Goal: Information Seeking & Learning: Learn about a topic

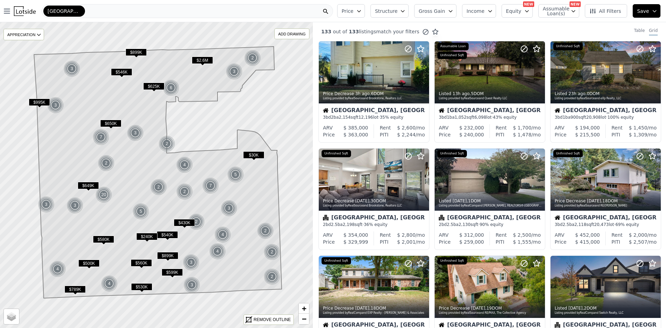
click at [444, 12] on span "Gross Gain" at bounding box center [432, 11] width 26 height 7
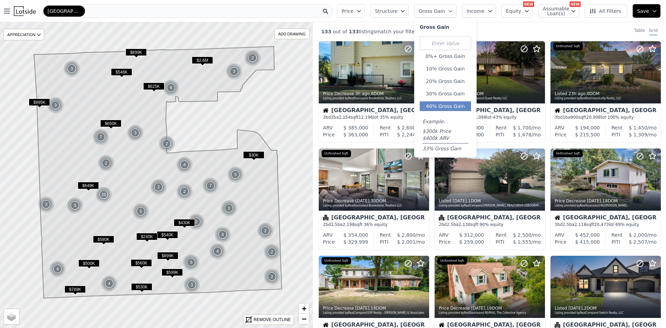
click at [447, 110] on button "40% Gross Gain" at bounding box center [445, 106] width 51 height 10
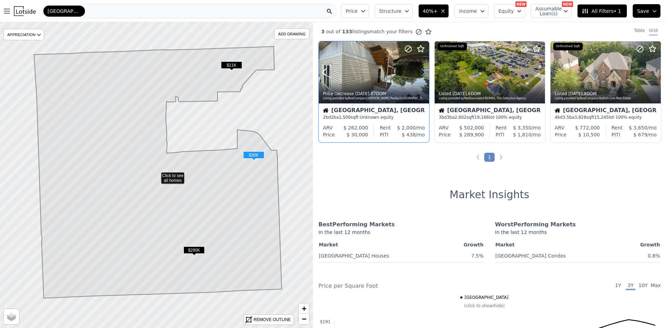
click at [422, 73] on icon at bounding box center [423, 72] width 11 height 11
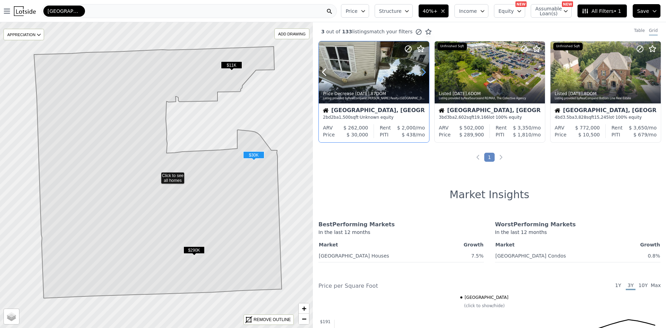
click at [422, 73] on icon at bounding box center [423, 72] width 11 height 11
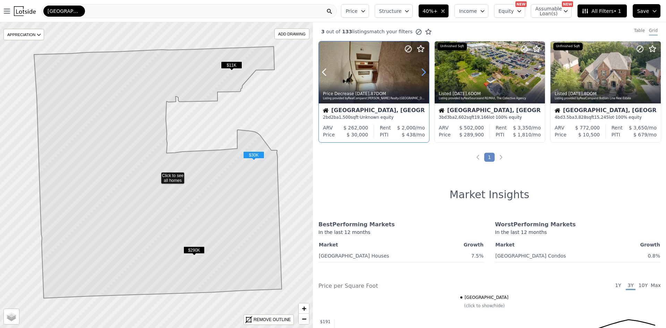
click at [422, 73] on icon at bounding box center [423, 72] width 11 height 11
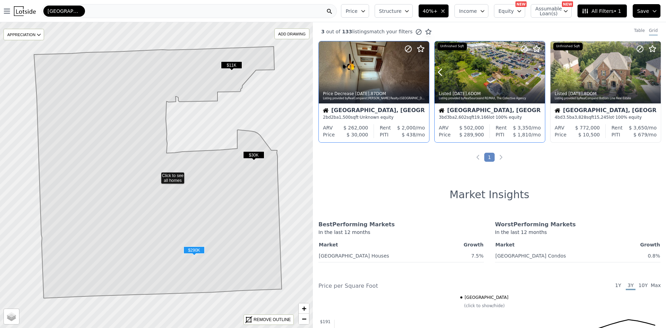
click at [534, 72] on icon at bounding box center [539, 72] width 11 height 11
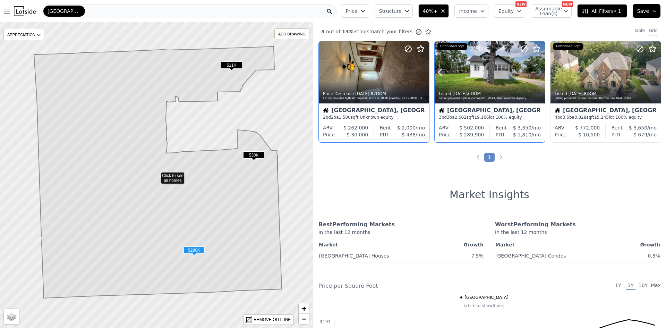
click at [534, 72] on icon at bounding box center [539, 72] width 11 height 11
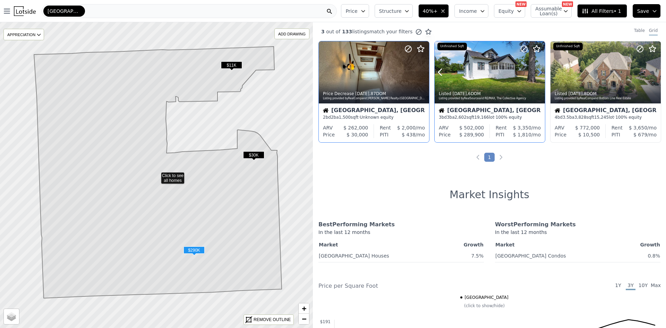
click at [534, 72] on icon at bounding box center [539, 72] width 11 height 11
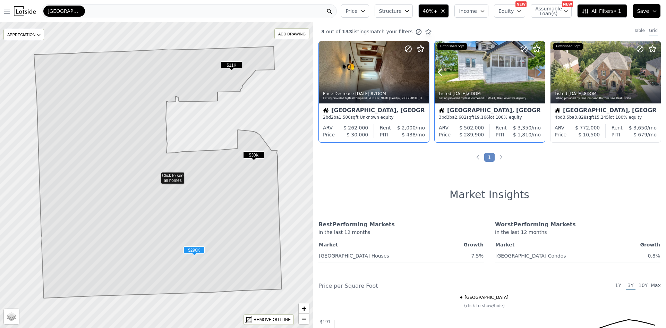
click at [534, 72] on icon at bounding box center [539, 72] width 11 height 11
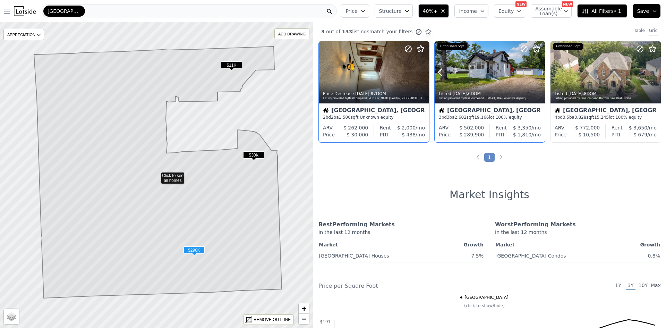
click at [534, 72] on icon at bounding box center [539, 72] width 11 height 11
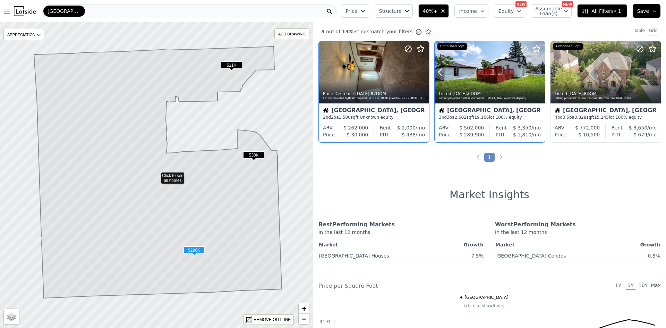
click at [534, 72] on icon at bounding box center [539, 72] width 11 height 11
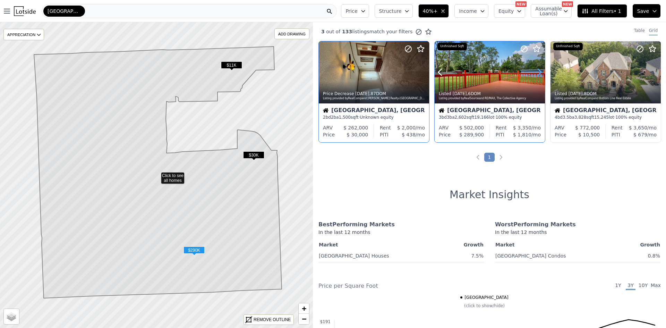
click at [534, 72] on icon at bounding box center [539, 72] width 11 height 11
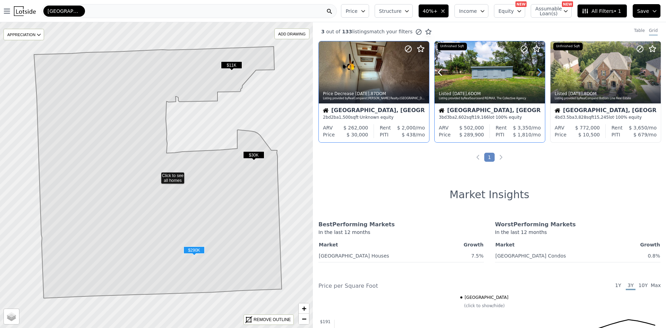
click at [534, 72] on icon at bounding box center [539, 72] width 11 height 11
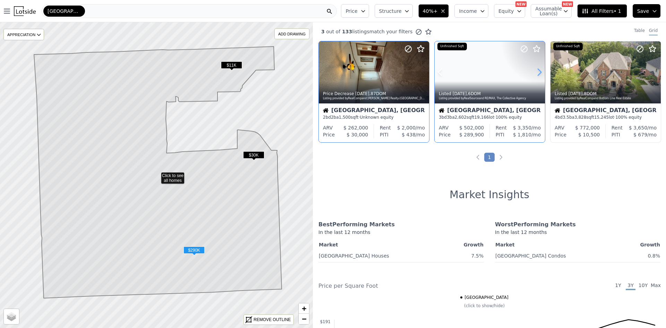
click at [534, 72] on icon at bounding box center [539, 72] width 11 height 11
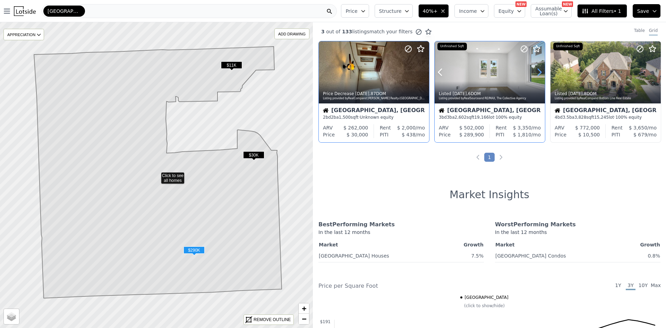
click at [534, 72] on icon at bounding box center [539, 72] width 11 height 11
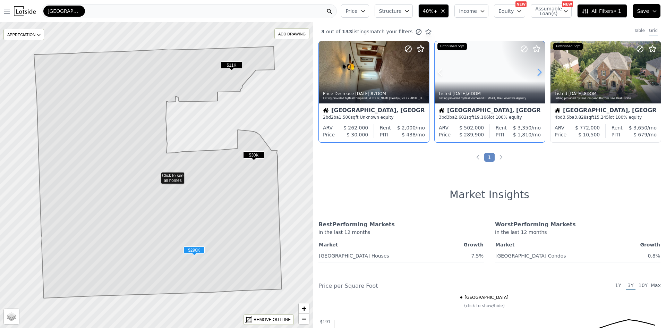
click at [534, 72] on icon at bounding box center [539, 72] width 11 height 11
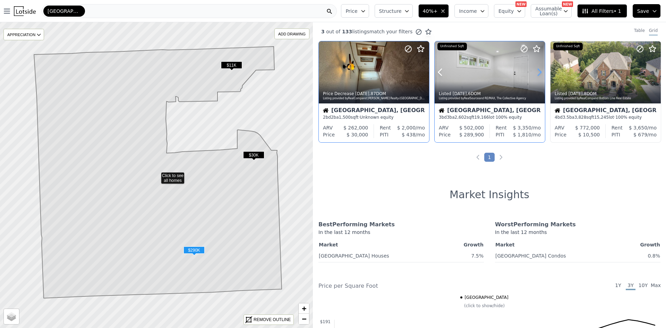
click at [534, 72] on icon at bounding box center [539, 72] width 11 height 11
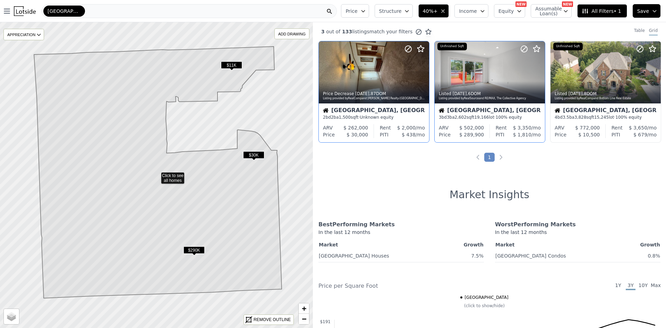
click at [438, 6] on button "40%+" at bounding box center [433, 11] width 31 height 14
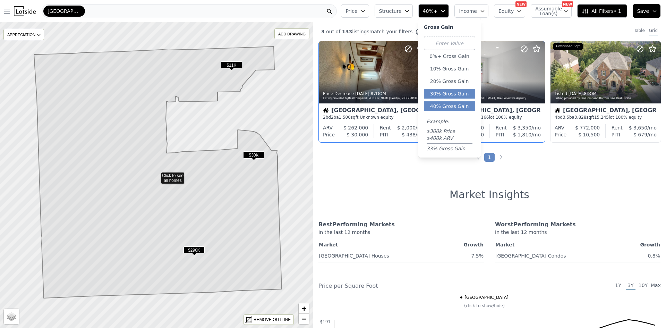
click at [456, 94] on button "30% Gross Gain" at bounding box center [449, 94] width 51 height 10
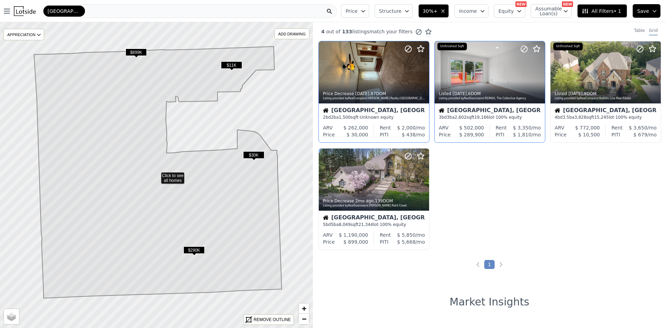
click at [438, 11] on span "30%+" at bounding box center [430, 11] width 15 height 7
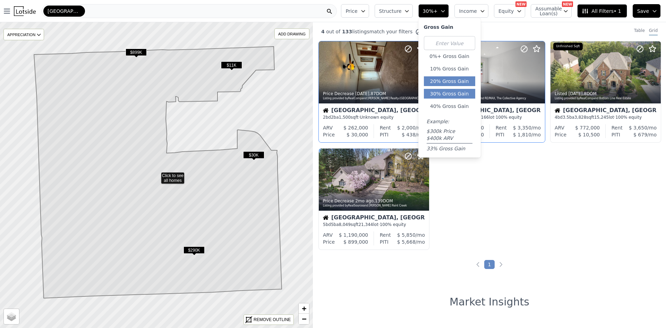
click at [451, 84] on button "20% Gross Gain" at bounding box center [449, 81] width 51 height 10
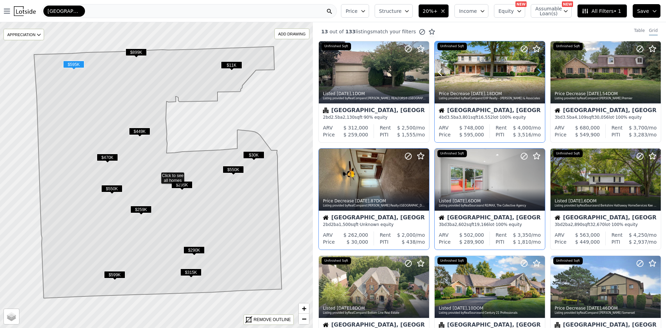
click at [535, 69] on icon at bounding box center [539, 72] width 11 height 11
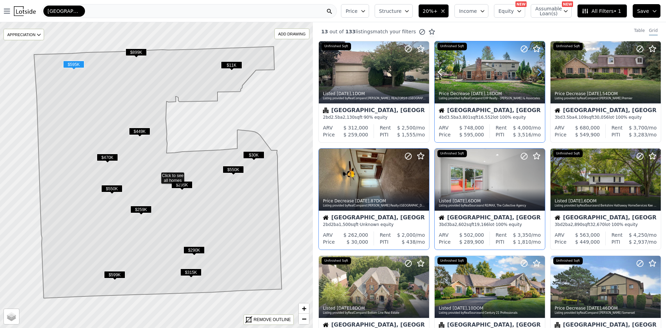
click at [535, 69] on icon at bounding box center [539, 72] width 11 height 11
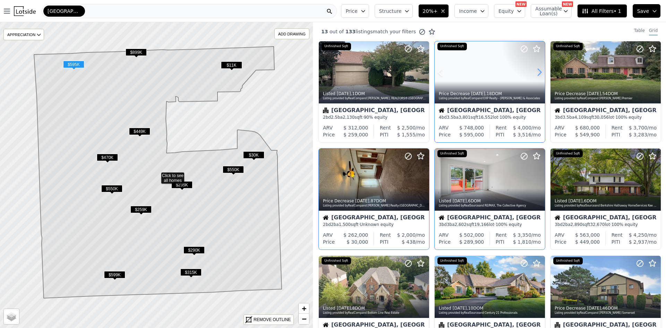
click at [535, 69] on icon at bounding box center [539, 72] width 11 height 11
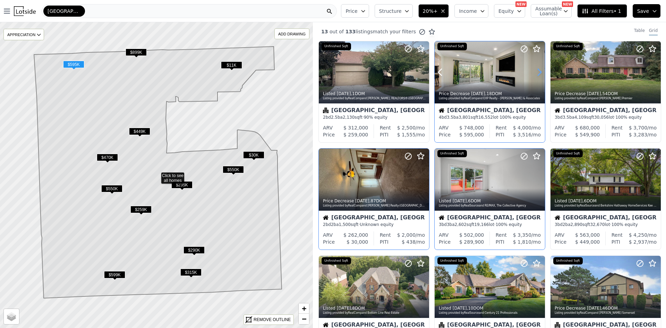
click at [535, 69] on icon at bounding box center [539, 72] width 11 height 11
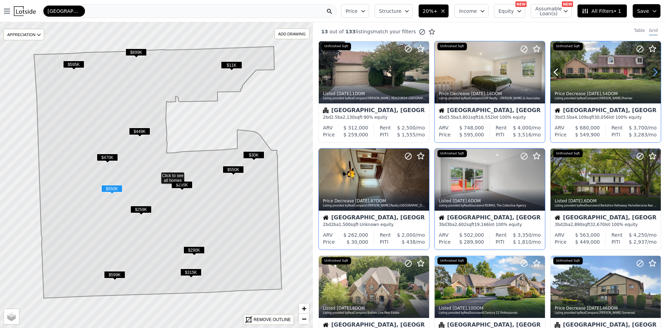
click at [650, 70] on icon at bounding box center [655, 72] width 11 height 11
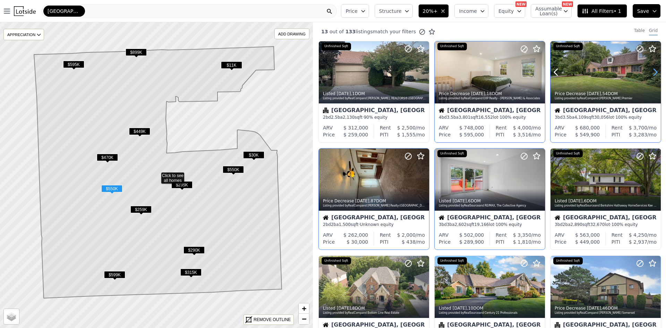
click at [650, 70] on icon at bounding box center [655, 72] width 11 height 11
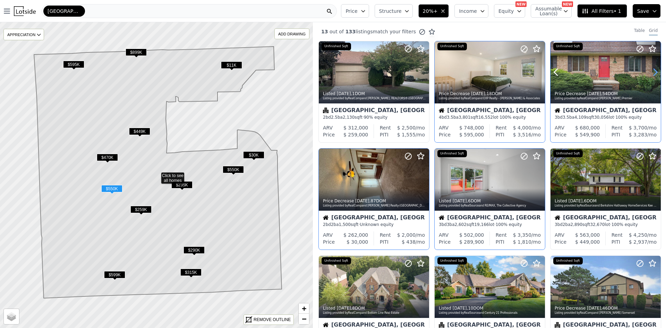
click at [650, 70] on icon at bounding box center [655, 72] width 11 height 11
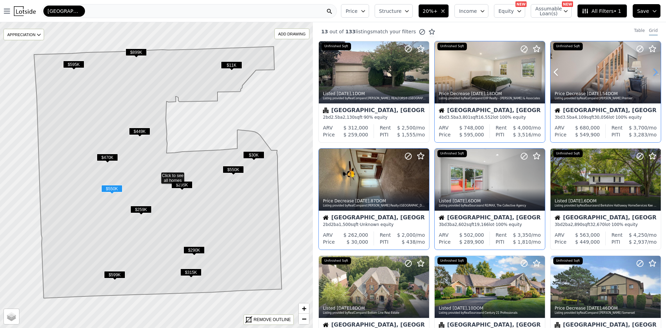
click at [650, 70] on icon at bounding box center [655, 72] width 11 height 11
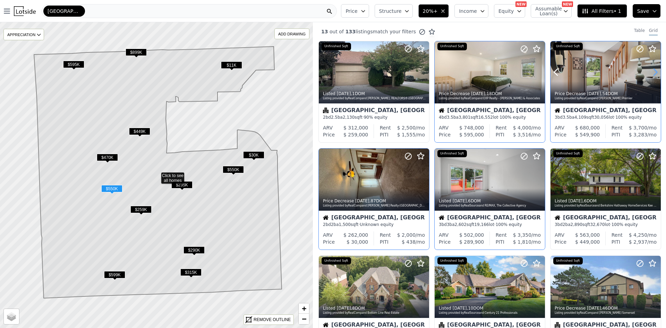
click at [650, 70] on icon at bounding box center [655, 72] width 11 height 11
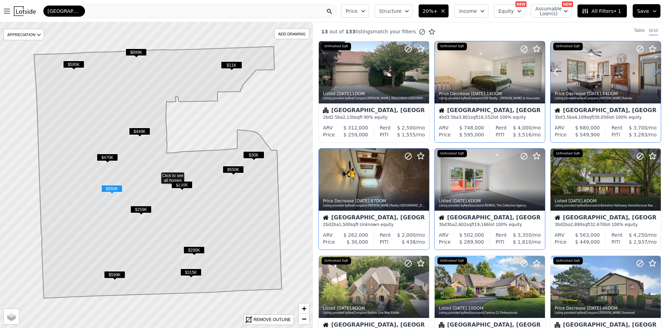
click at [650, 70] on icon at bounding box center [655, 72] width 11 height 11
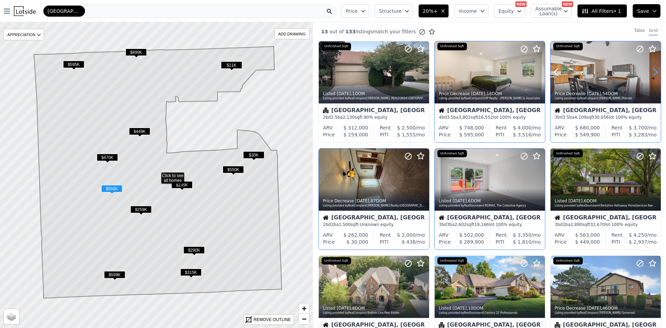
click at [650, 70] on icon at bounding box center [655, 72] width 11 height 11
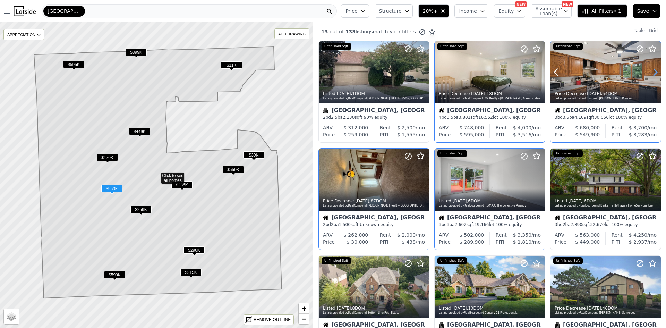
click at [650, 70] on icon at bounding box center [655, 72] width 11 height 11
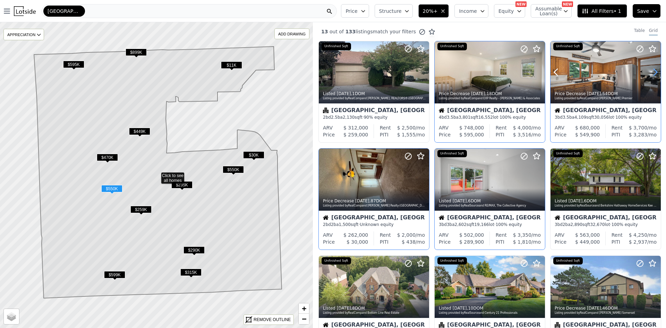
click at [650, 70] on icon at bounding box center [655, 72] width 11 height 11
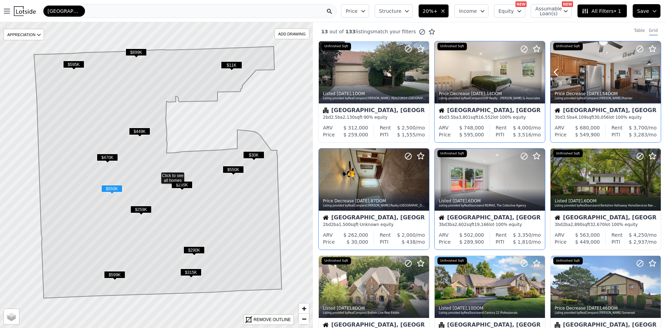
click at [650, 70] on icon at bounding box center [655, 72] width 11 height 11
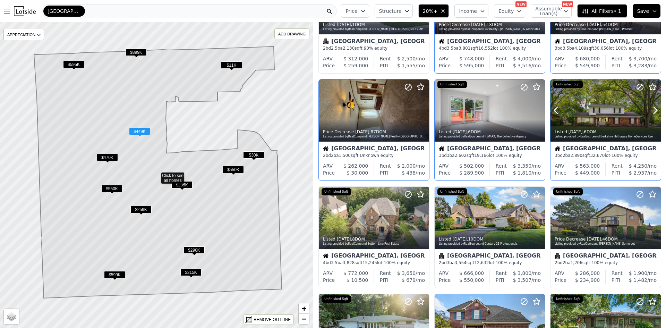
scroll to position [69, 0]
click at [653, 108] on icon at bounding box center [655, 109] width 11 height 11
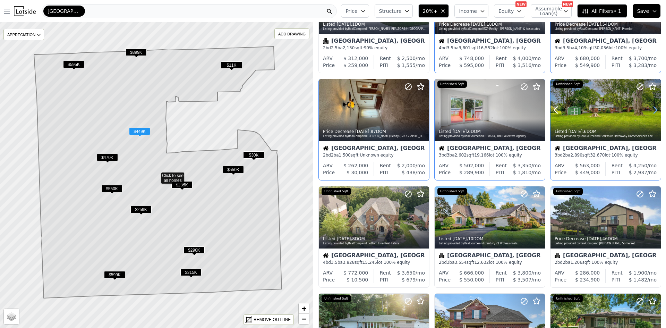
click at [653, 108] on icon at bounding box center [655, 109] width 11 height 11
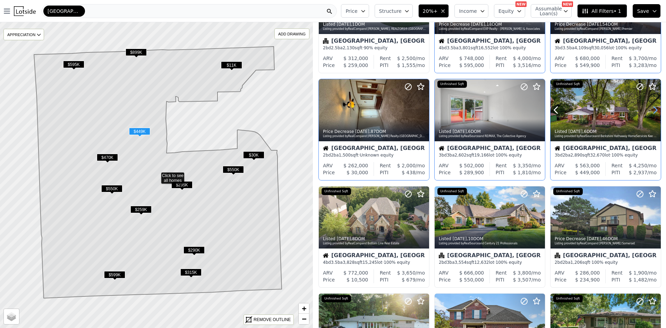
click at [653, 108] on icon at bounding box center [655, 109] width 11 height 11
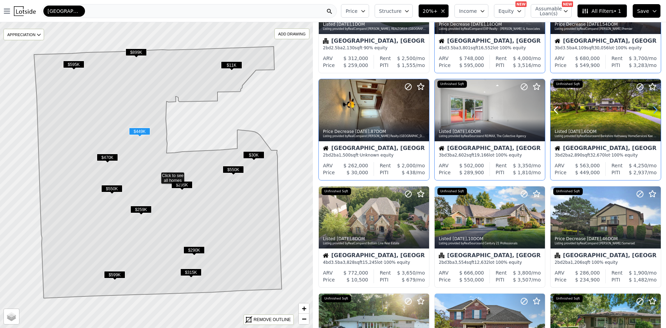
click at [653, 108] on icon at bounding box center [655, 109] width 11 height 11
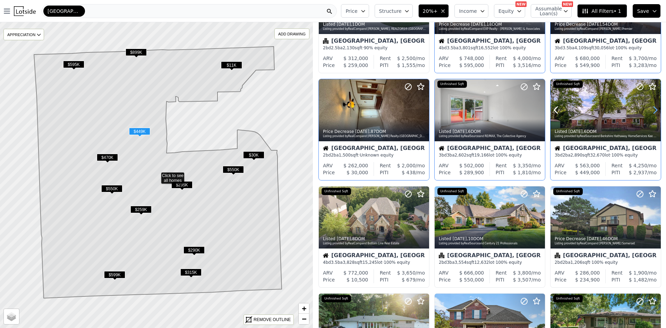
click at [653, 108] on icon at bounding box center [655, 109] width 11 height 11
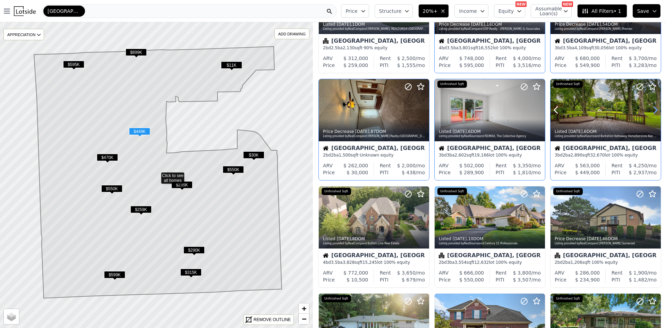
click at [653, 108] on icon at bounding box center [655, 109] width 11 height 11
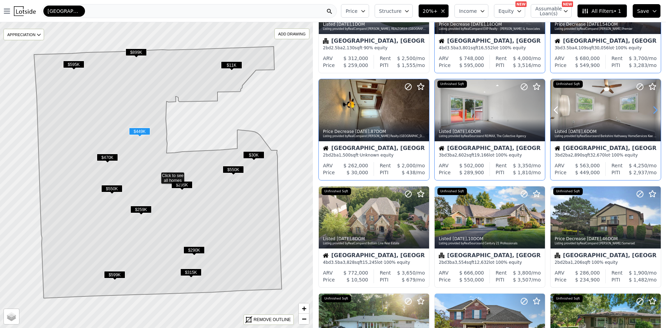
click at [653, 108] on icon at bounding box center [655, 109] width 11 height 11
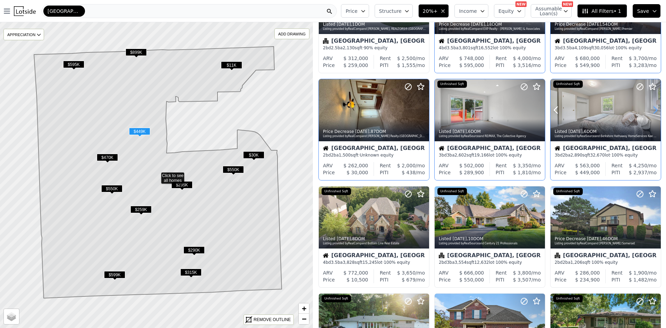
click at [653, 108] on icon at bounding box center [655, 109] width 11 height 11
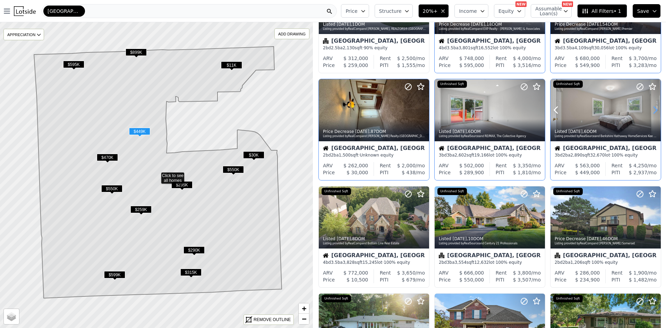
click at [653, 108] on icon at bounding box center [655, 109] width 11 height 11
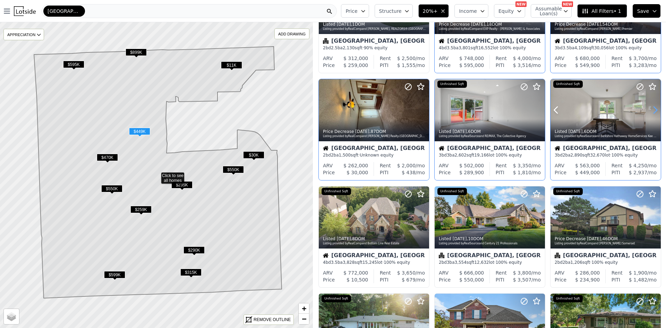
click at [653, 108] on icon at bounding box center [655, 109] width 11 height 11
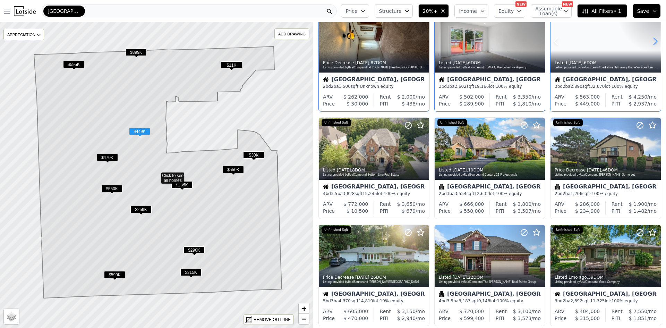
scroll to position [138, 0]
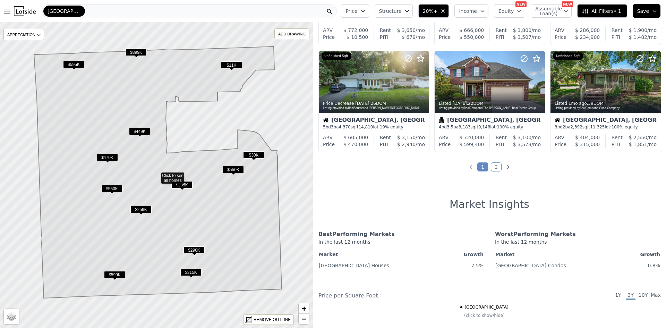
click at [495, 165] on link "2" at bounding box center [496, 166] width 11 height 9
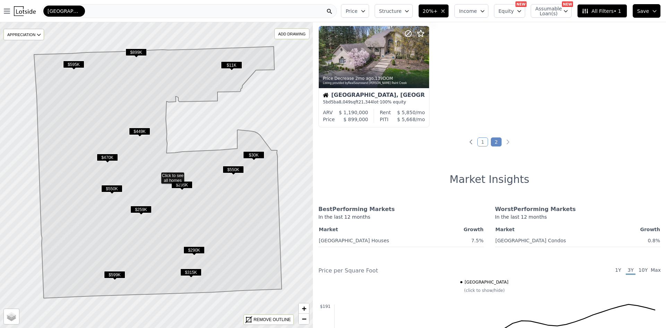
scroll to position [0, 0]
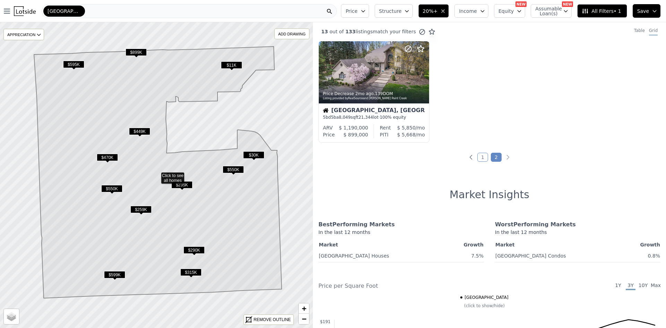
click at [437, 8] on span "20%+" at bounding box center [430, 11] width 15 height 7
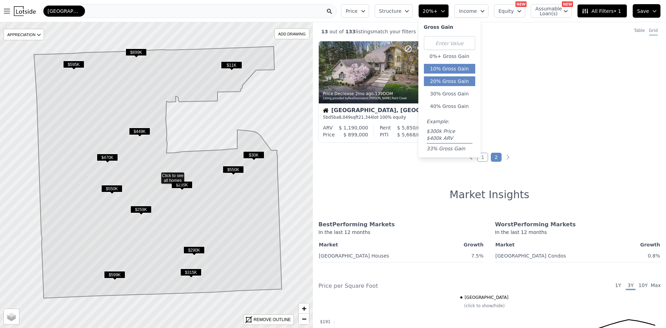
click at [450, 72] on button "10% Gross Gain" at bounding box center [449, 69] width 51 height 10
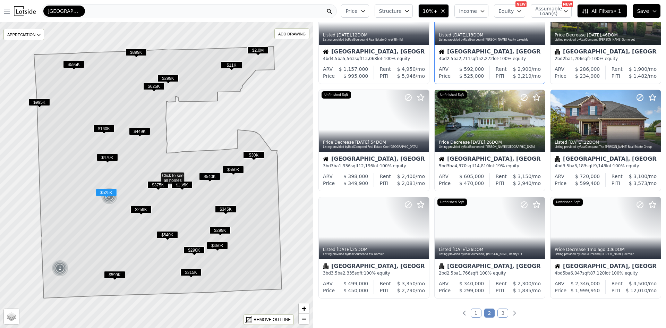
scroll to position [173, 0]
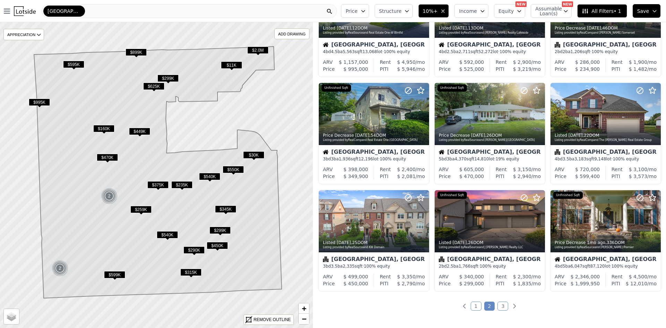
click at [498, 305] on link "3" at bounding box center [503, 306] width 11 height 9
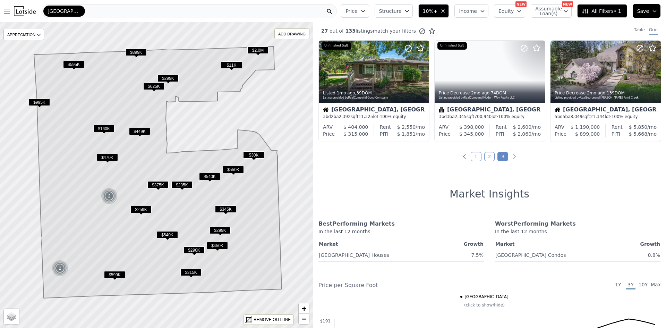
scroll to position [0, 0]
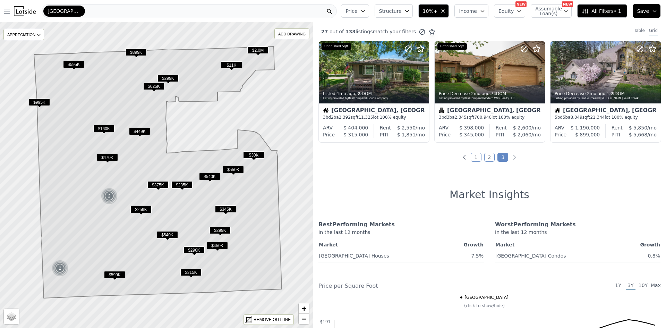
click at [78, 13] on span "Rochester Hills" at bounding box center [64, 11] width 33 height 7
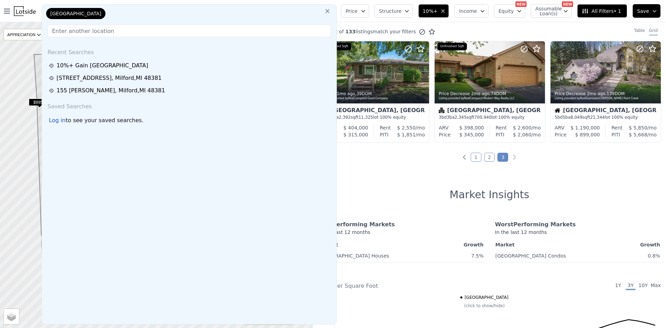
click at [334, 8] on button at bounding box center [327, 11] width 12 height 14
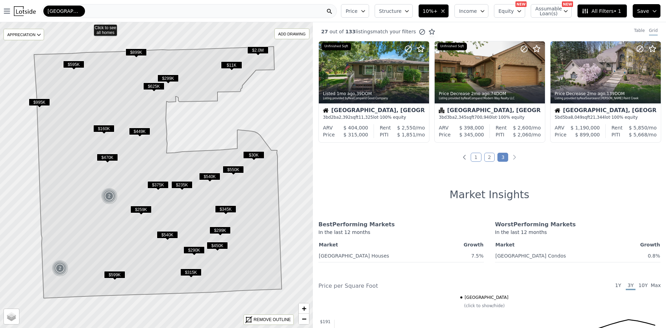
click at [89, 27] on icon at bounding box center [156, 175] width 377 height 369
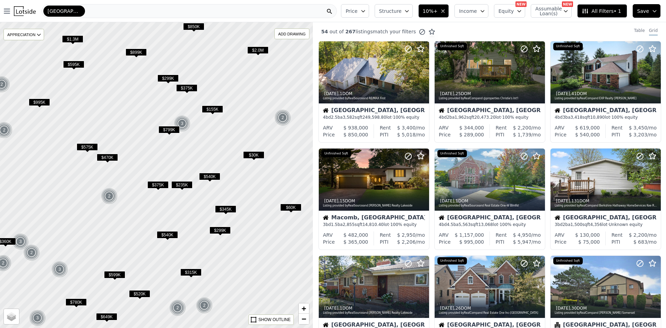
click at [89, 15] on div "Rochester Hills" at bounding box center [189, 11] width 295 height 14
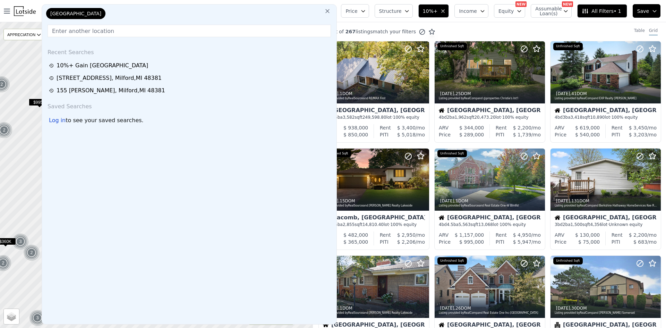
type input "m"
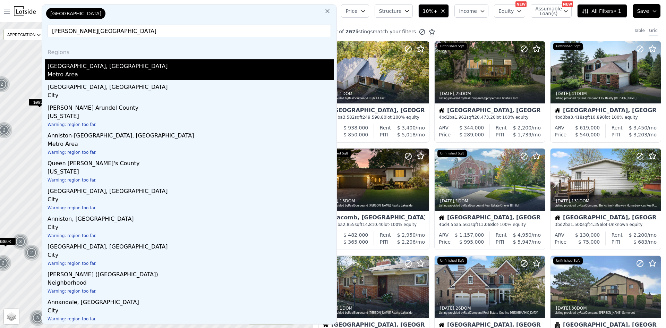
type input "ann arbor"
click at [82, 64] on div "Ann Arbor, MI" at bounding box center [191, 64] width 286 height 11
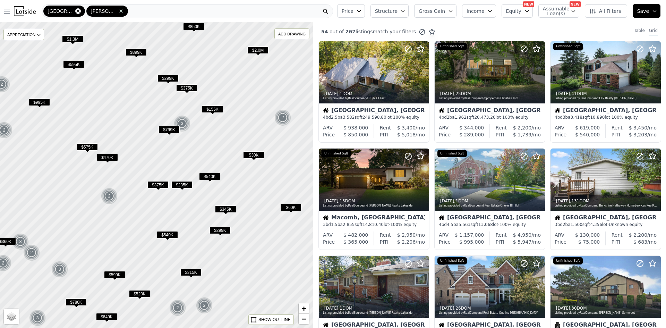
click at [79, 8] on icon at bounding box center [78, 11] width 6 height 6
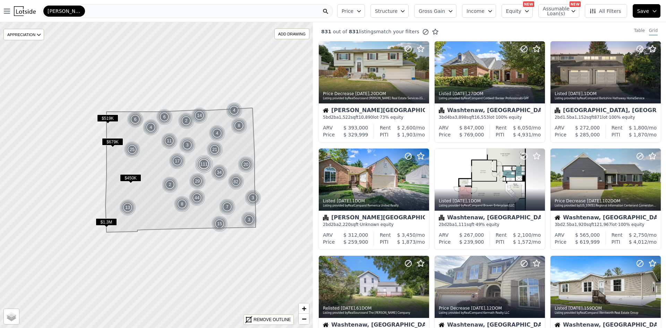
drag, startPoint x: 74, startPoint y: 233, endPoint x: 155, endPoint y: 180, distance: 96.3
click at [155, 180] on icon at bounding box center [180, 170] width 150 height 124
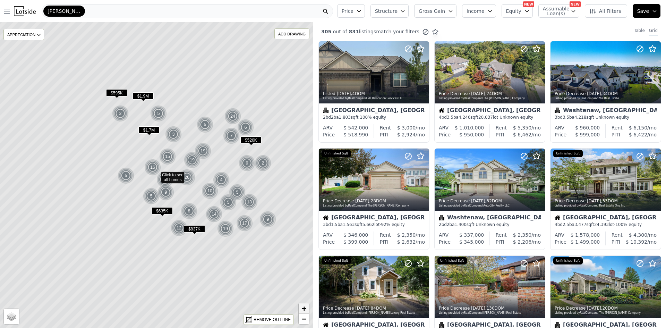
click at [302, 309] on span "+" at bounding box center [304, 308] width 5 height 9
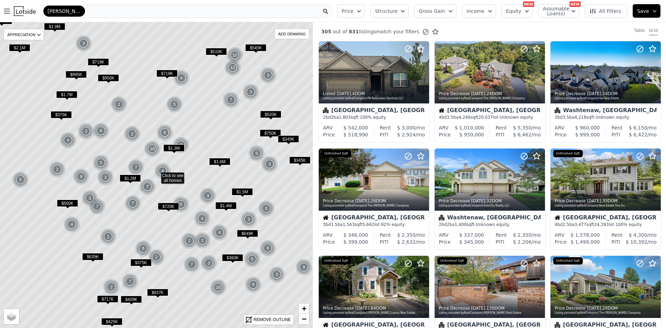
click at [445, 10] on span "Gross Gain" at bounding box center [432, 11] width 26 height 7
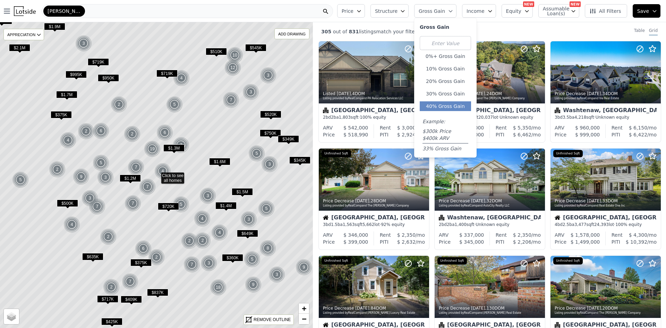
click at [452, 103] on button "40% Gross Gain" at bounding box center [445, 106] width 51 height 10
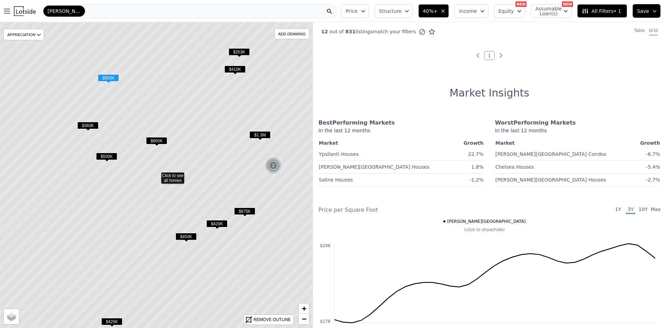
click at [438, 9] on span "40%+" at bounding box center [430, 11] width 15 height 7
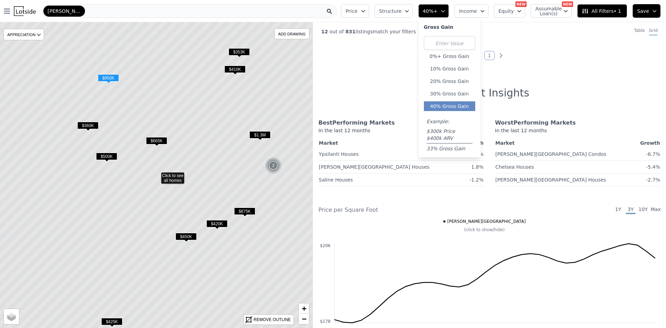
click at [456, 101] on div "0%+ Gross Gain 10% Gross Gain 20% Gross Gain 30% Gross Gain 40% Gross Gain Exam…" at bounding box center [449, 94] width 51 height 116
click at [456, 98] on button "30% Gross Gain" at bounding box center [449, 94] width 51 height 10
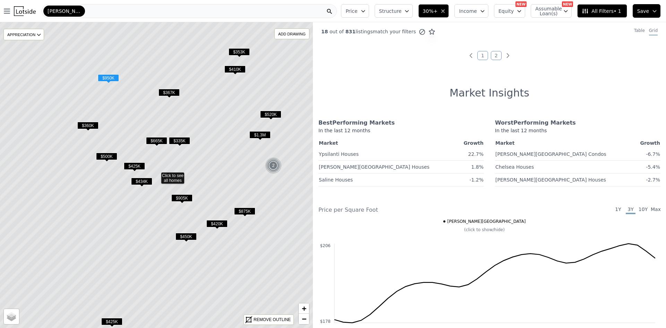
click at [440, 5] on button "30%+" at bounding box center [433, 11] width 31 height 14
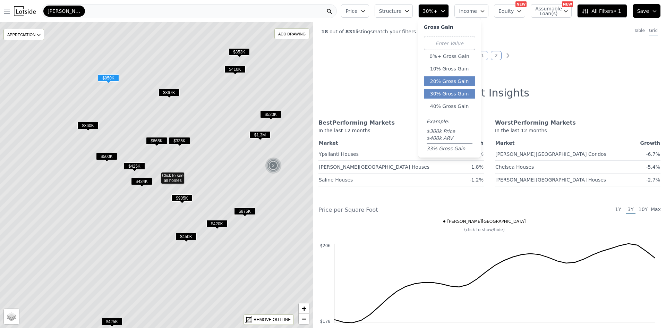
click at [459, 83] on button "20% Gross Gain" at bounding box center [449, 81] width 51 height 10
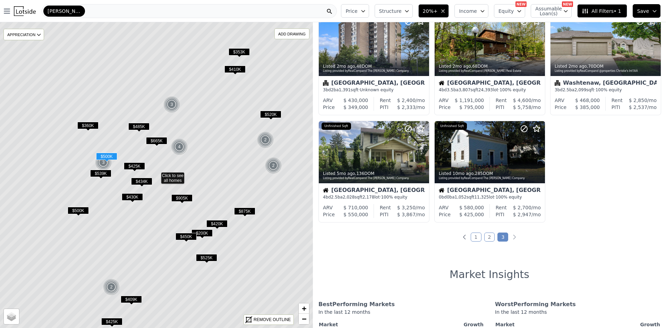
scroll to position [243, 0]
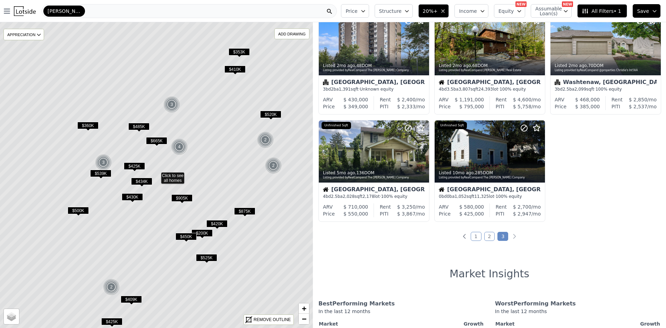
click at [476, 236] on link "1" at bounding box center [476, 236] width 11 height 9
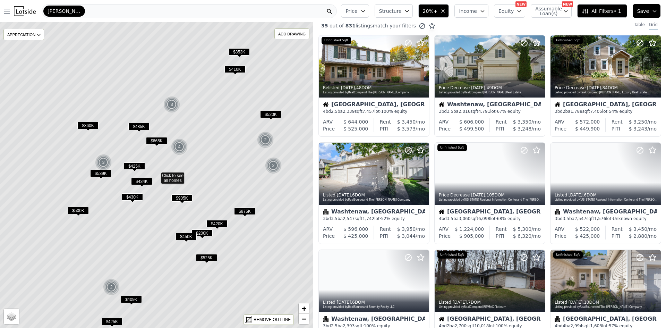
scroll to position [0, 0]
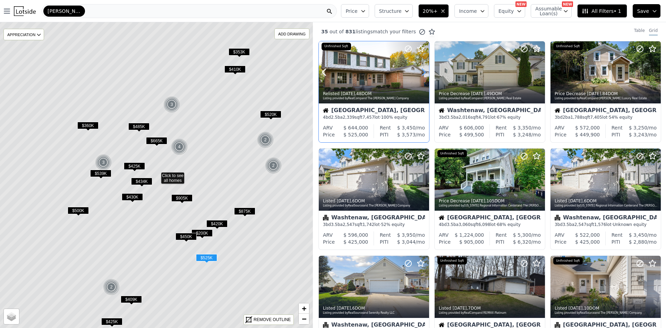
click at [424, 71] on icon at bounding box center [423, 72] width 3 height 7
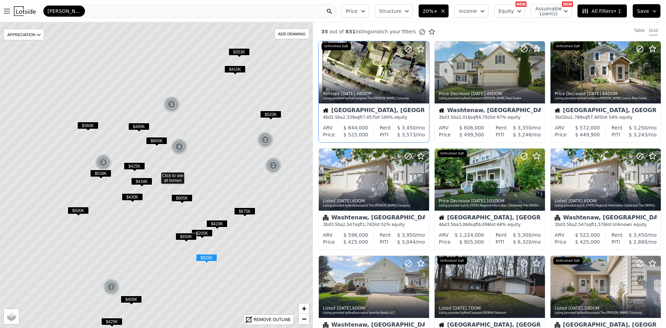
click at [424, 71] on icon at bounding box center [423, 72] width 3 height 7
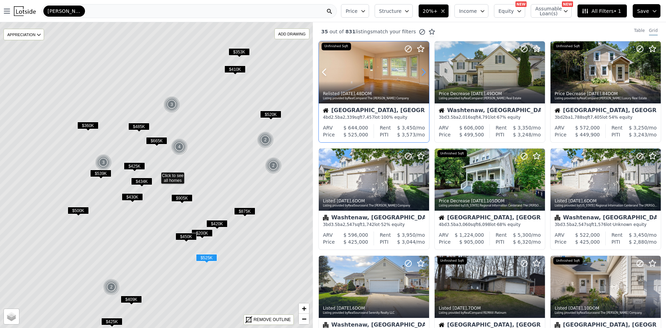
click at [424, 71] on icon at bounding box center [423, 72] width 3 height 7
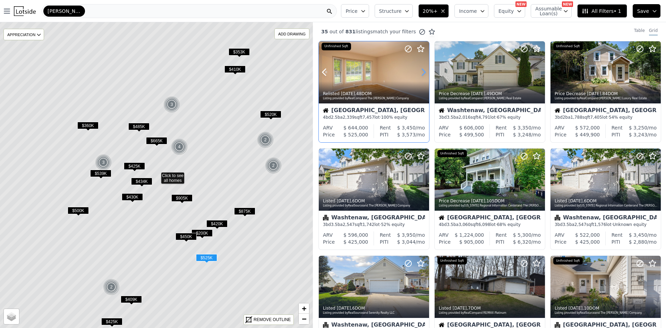
click at [424, 71] on icon at bounding box center [423, 72] width 3 height 7
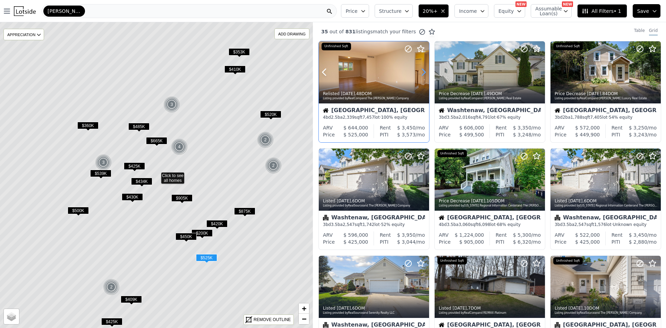
click at [424, 71] on icon at bounding box center [423, 72] width 3 height 7
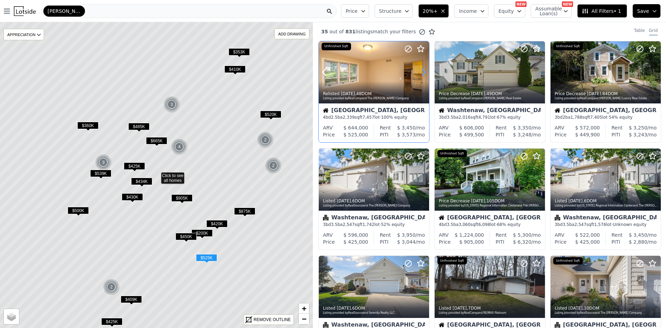
click at [424, 71] on icon at bounding box center [423, 72] width 3 height 7
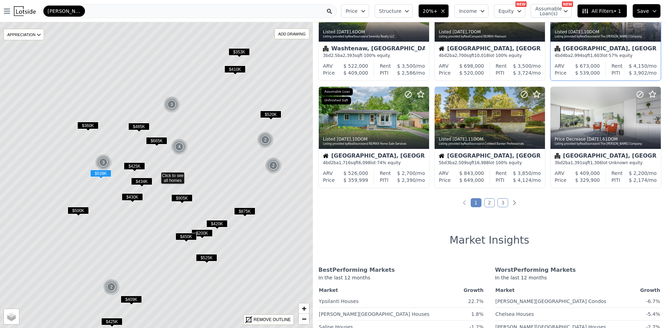
scroll to position [277, 0]
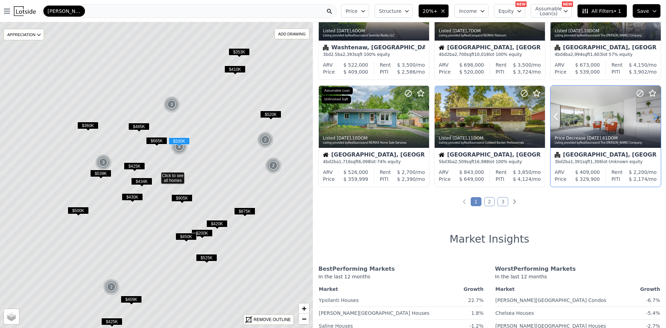
click at [654, 114] on icon at bounding box center [655, 116] width 3 height 7
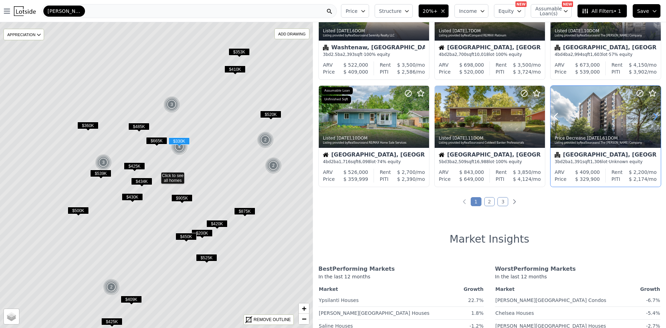
click at [654, 114] on icon at bounding box center [655, 116] width 3 height 7
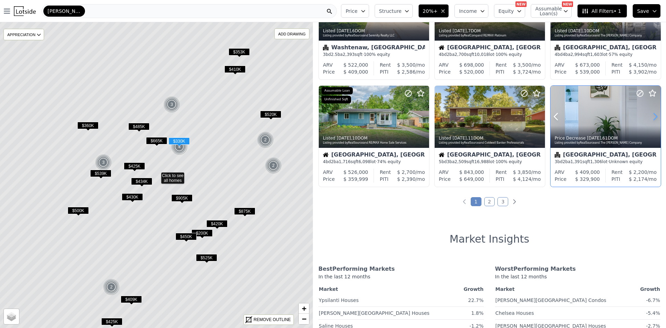
click at [654, 114] on icon at bounding box center [655, 116] width 3 height 7
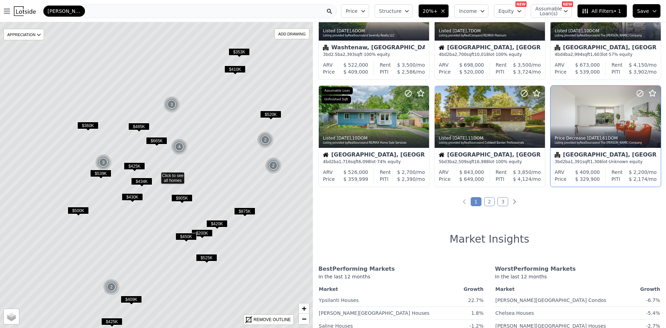
click at [487, 198] on link "2" at bounding box center [489, 201] width 11 height 9
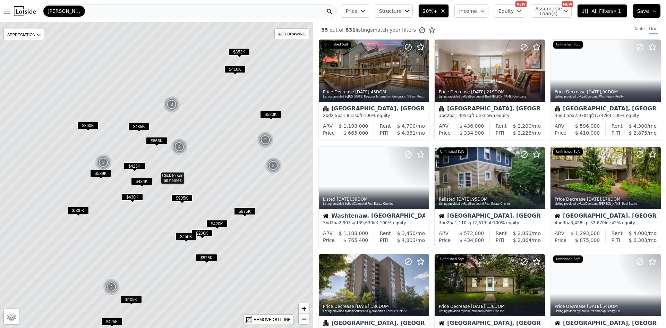
scroll to position [0, 0]
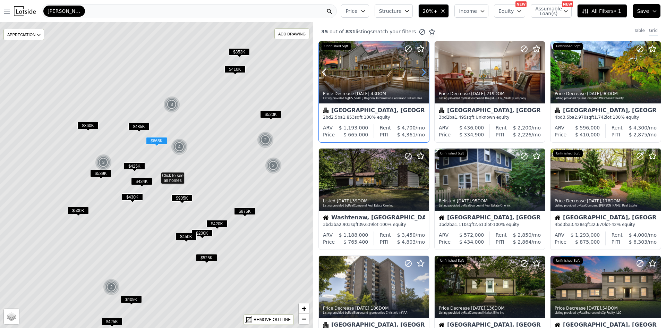
click at [420, 71] on icon at bounding box center [423, 72] width 11 height 11
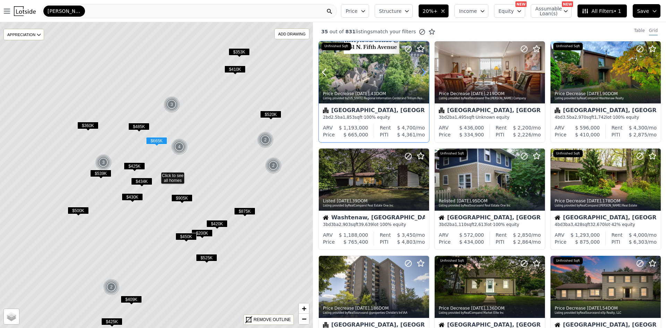
click at [420, 71] on icon at bounding box center [423, 72] width 11 height 11
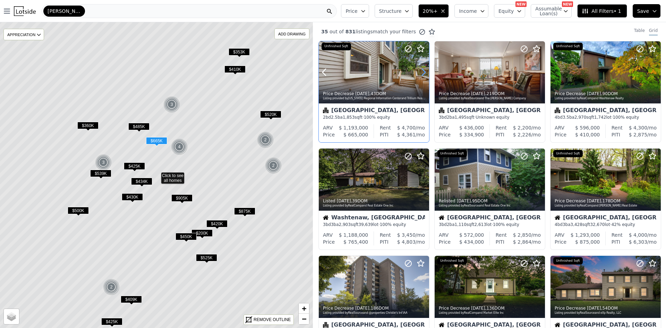
click at [420, 71] on icon at bounding box center [423, 72] width 11 height 11
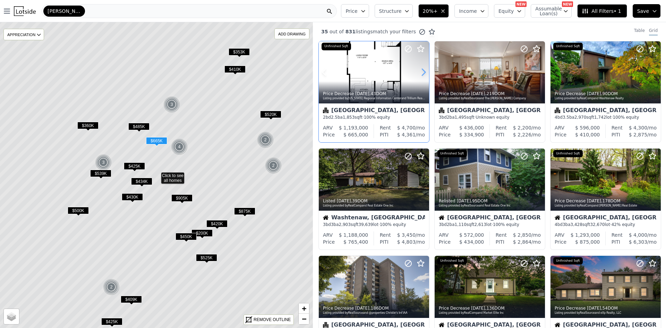
click at [420, 71] on icon at bounding box center [423, 72] width 11 height 11
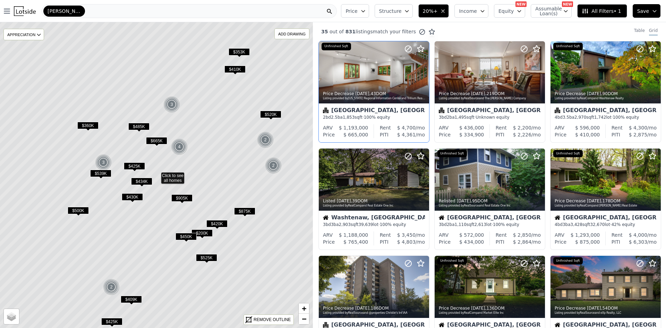
click at [413, 10] on button "Structure" at bounding box center [394, 11] width 38 height 14
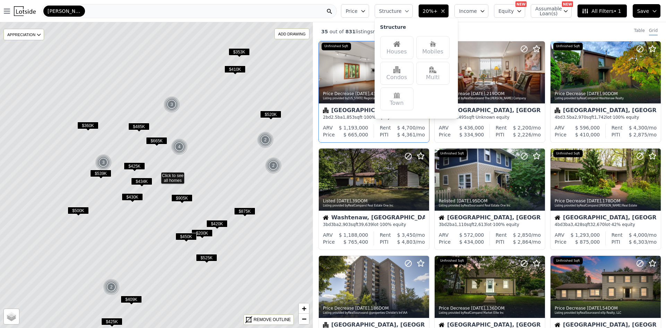
click at [413, 10] on button "Structure" at bounding box center [394, 11] width 38 height 14
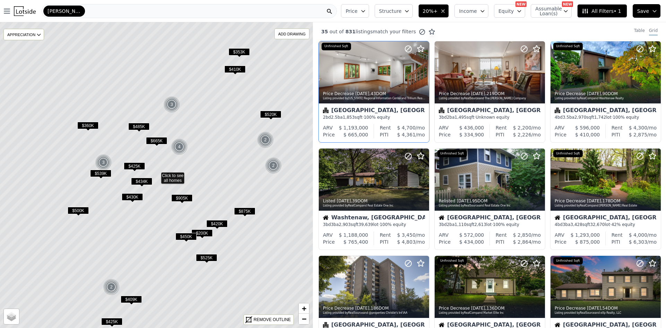
click at [413, 10] on button "Structure" at bounding box center [394, 11] width 38 height 14
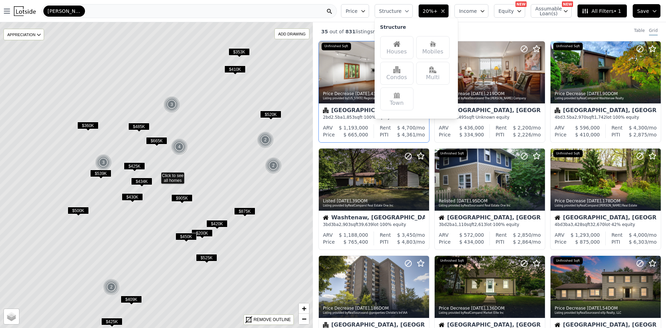
click at [400, 43] on img at bounding box center [396, 44] width 7 height 7
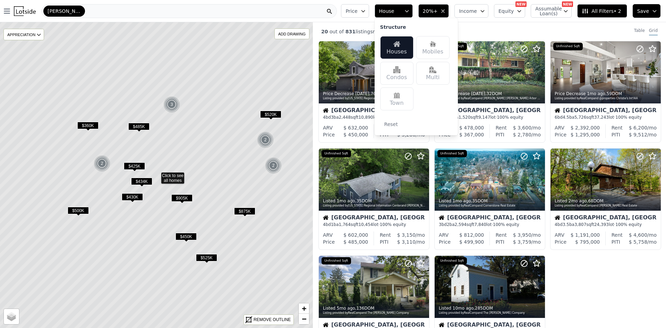
click at [476, 25] on div "20 out of 831 listings match your filters Table Grid" at bounding box center [489, 31] width 353 height 19
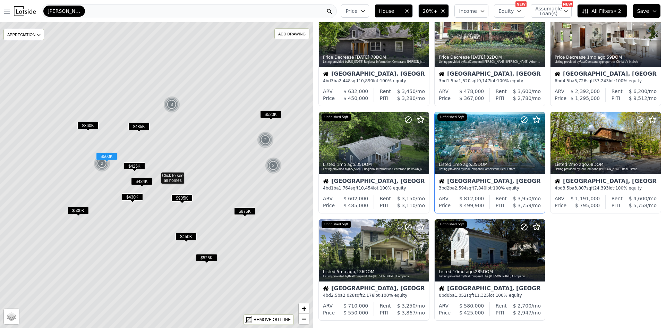
scroll to position [36, 0]
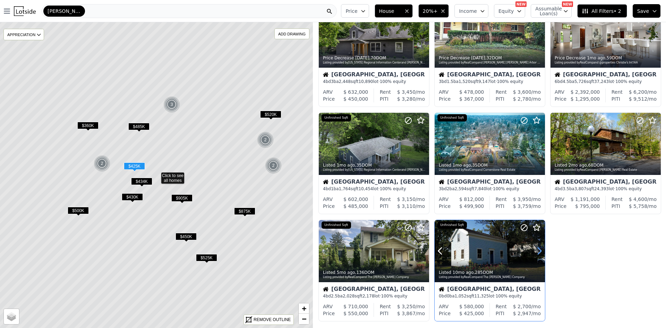
click at [538, 254] on icon at bounding box center [539, 251] width 3 height 7
click at [538, 249] on icon at bounding box center [539, 251] width 3 height 7
click at [535, 249] on icon at bounding box center [539, 250] width 11 height 11
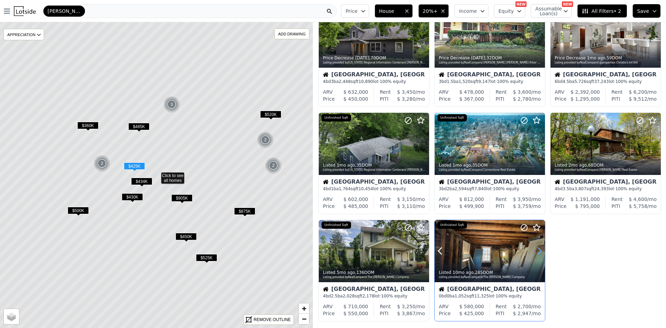
click at [535, 249] on icon at bounding box center [539, 250] width 11 height 11
click at [537, 248] on icon at bounding box center [539, 250] width 11 height 11
click at [419, 252] on icon at bounding box center [423, 250] width 11 height 11
click at [422, 251] on icon at bounding box center [423, 250] width 11 height 11
click at [422, 249] on icon at bounding box center [423, 250] width 11 height 11
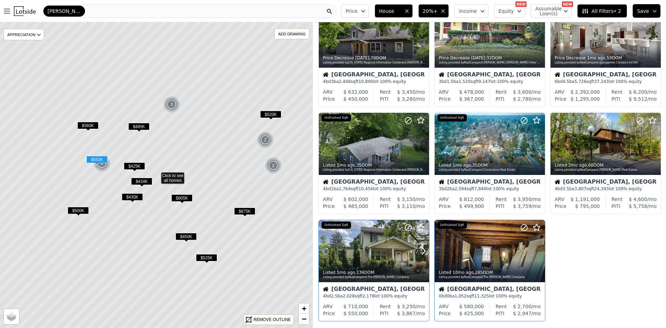
click at [324, 249] on icon at bounding box center [324, 250] width 11 height 11
click at [341, 250] on button at bounding box center [333, 251] width 28 height 62
click at [355, 254] on div at bounding box center [374, 251] width 110 height 62
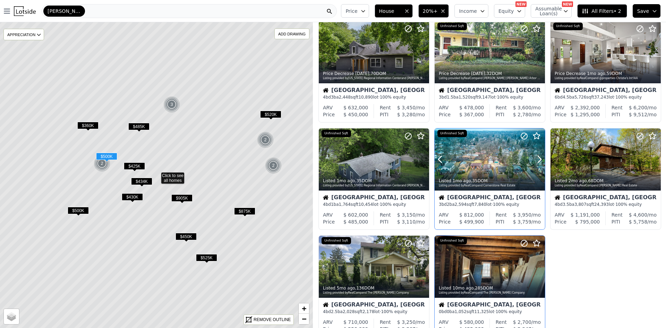
scroll to position [0, 0]
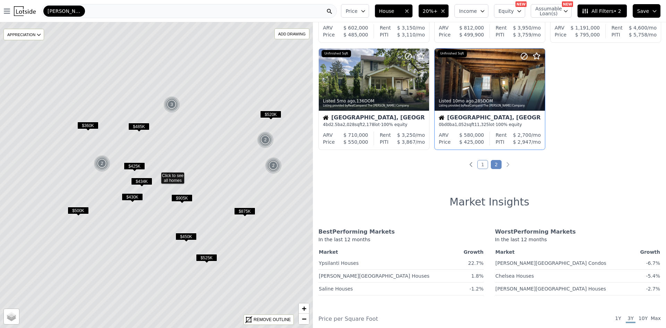
click at [480, 163] on link "1" at bounding box center [482, 164] width 11 height 9
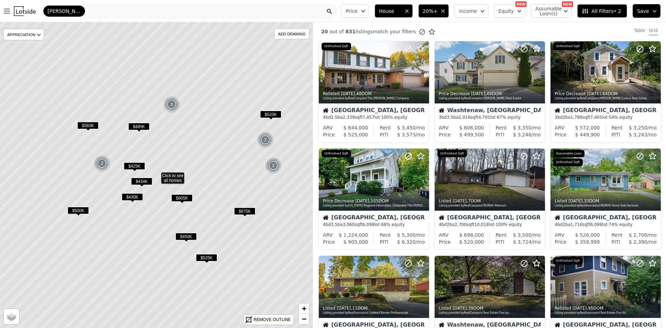
click at [75, 8] on div "Ann Arbor" at bounding box center [189, 11] width 295 height 14
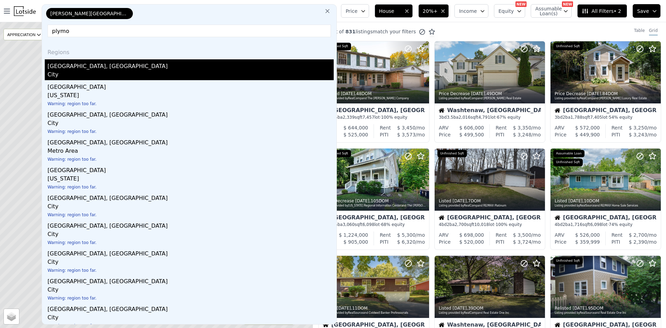
type input "plymo"
click at [88, 71] on div "City" at bounding box center [191, 75] width 286 height 10
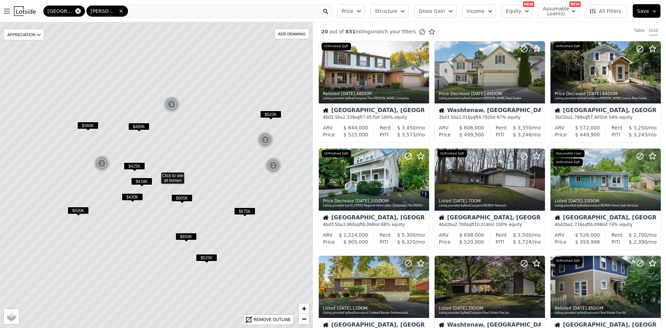
click at [76, 11] on icon at bounding box center [77, 10] width 3 height 3
click at [81, 11] on div "Ann Arbor" at bounding box center [187, 11] width 291 height 14
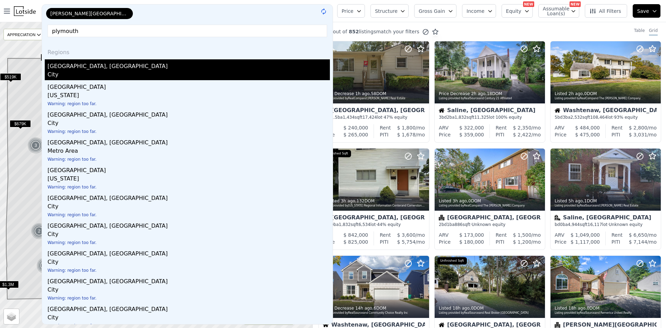
type input "plymouth"
click at [81, 72] on div "City" at bounding box center [189, 75] width 282 height 10
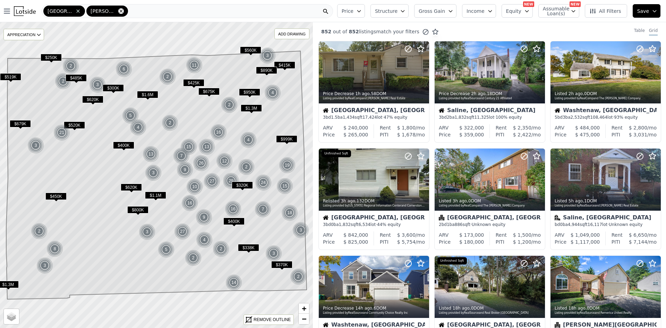
click at [118, 11] on icon at bounding box center [121, 11] width 6 height 6
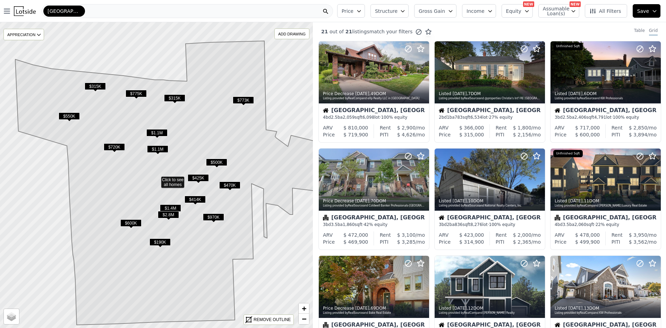
drag, startPoint x: 129, startPoint y: 128, endPoint x: 248, endPoint y: 121, distance: 118.9
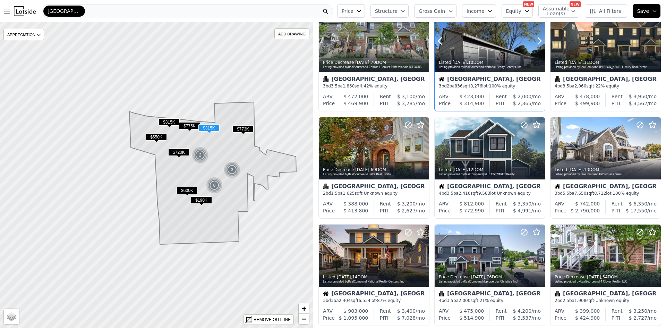
scroll to position [139, 0]
click at [554, 147] on icon at bounding box center [555, 148] width 3 height 7
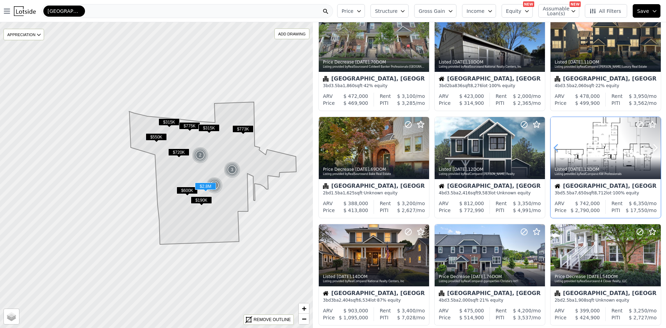
click at [554, 147] on icon at bounding box center [555, 148] width 3 height 7
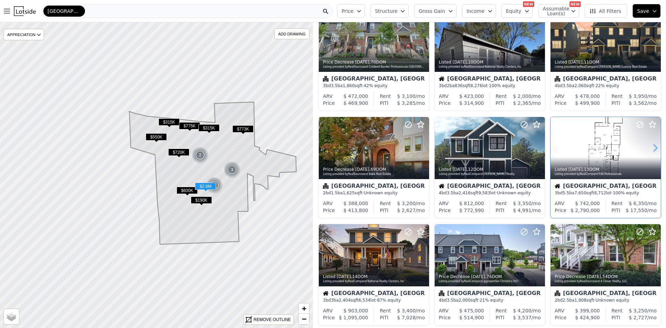
click at [651, 147] on icon at bounding box center [655, 147] width 11 height 11
click at [654, 148] on icon at bounding box center [655, 147] width 11 height 11
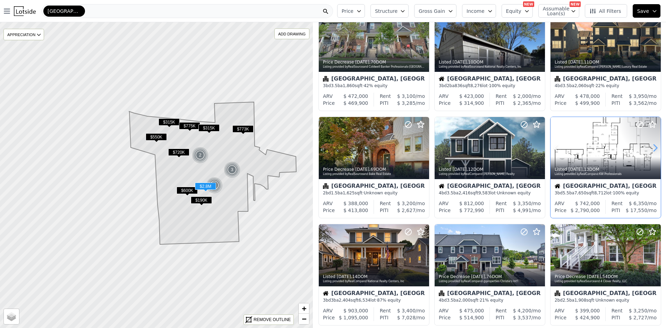
click at [654, 148] on icon at bounding box center [655, 147] width 11 height 11
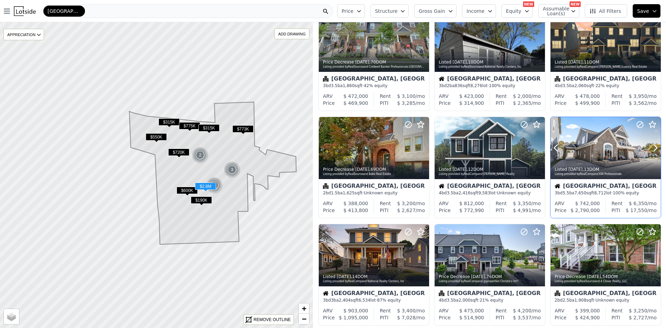
click at [624, 138] on div at bounding box center [639, 139] width 44 height 44
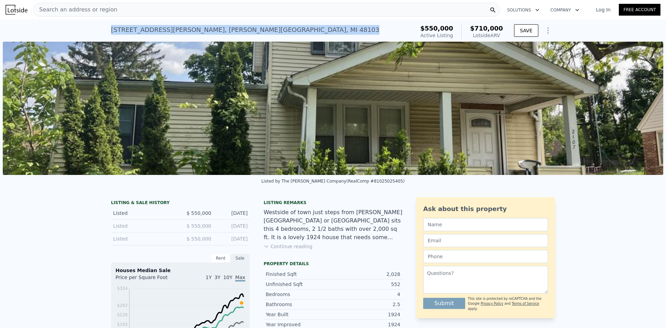
drag, startPoint x: 109, startPoint y: 28, endPoint x: 241, endPoint y: 25, distance: 132.6
click at [241, 25] on div "2107 Jackson Ave , Ann Arbor , MI 48103 Active at $550k (~ARV $710k )" at bounding box center [261, 31] width 301 height 19
copy div "2107 Jackson Ave , Ann Arbor , MI 48103"
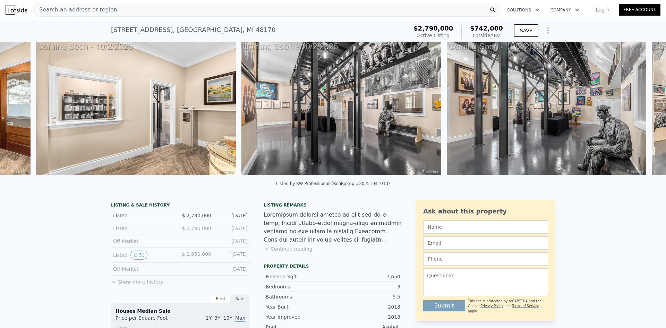
scroll to position [0, 12019]
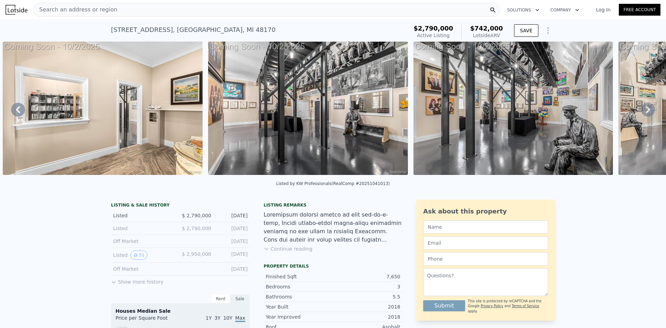
click at [86, 112] on img at bounding box center [103, 108] width 200 height 133
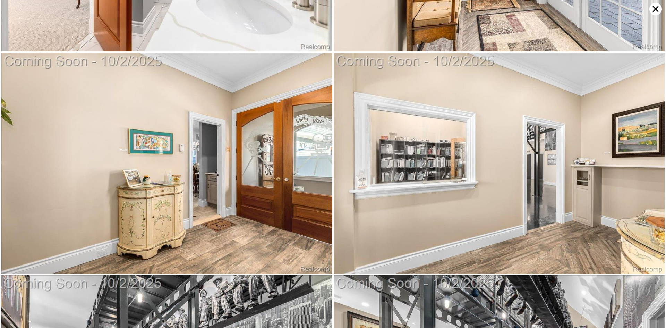
scroll to position [6172, 0]
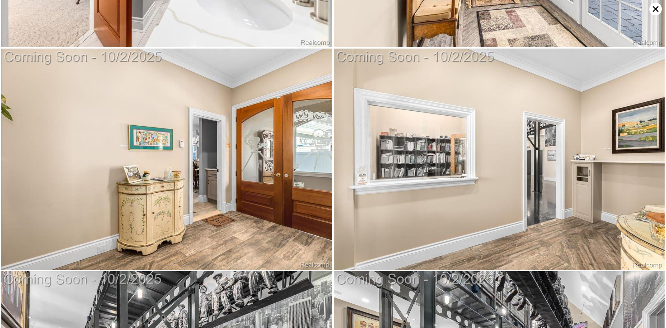
click at [408, 136] on img at bounding box center [499, 159] width 331 height 221
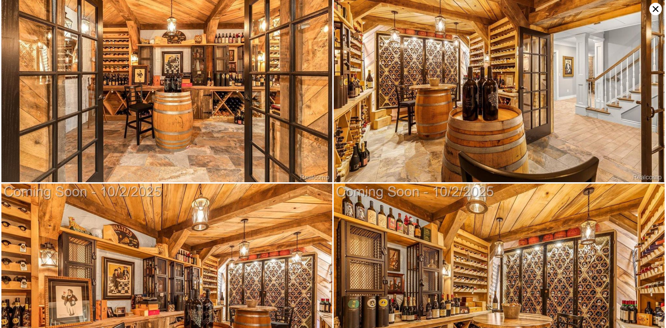
scroll to position [9478, 0]
